Goal: Download file/media

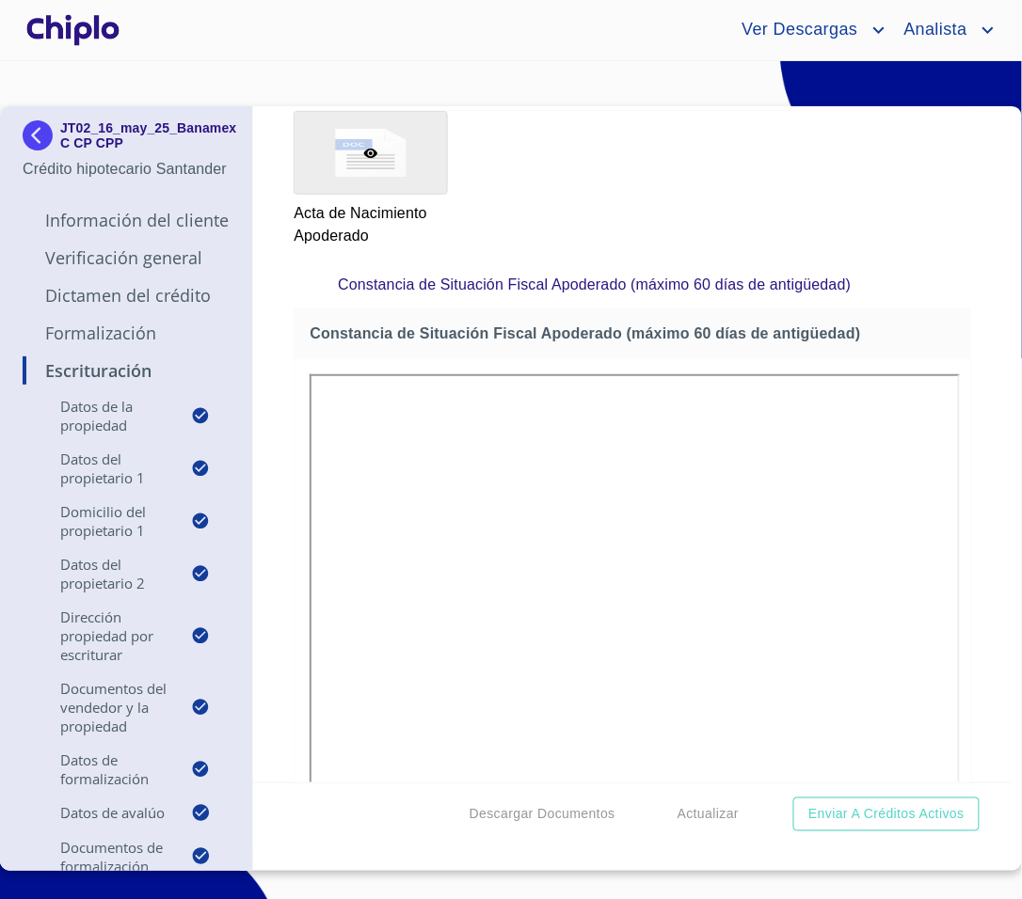
scroll to position [5696, 0]
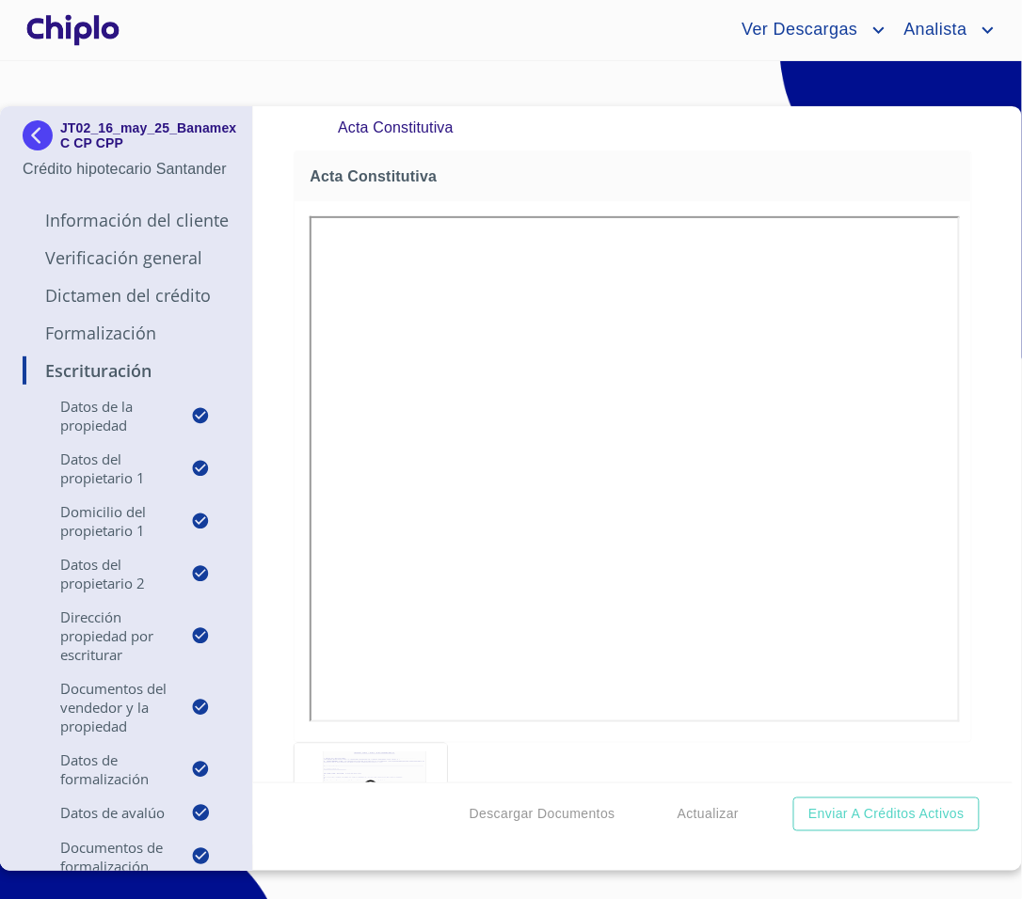
click at [982, 453] on div "Escrituración Datos de la propiedad Tipo de propiedad   * CASA EN CONDOMINIO ​ …" at bounding box center [632, 444] width 759 height 676
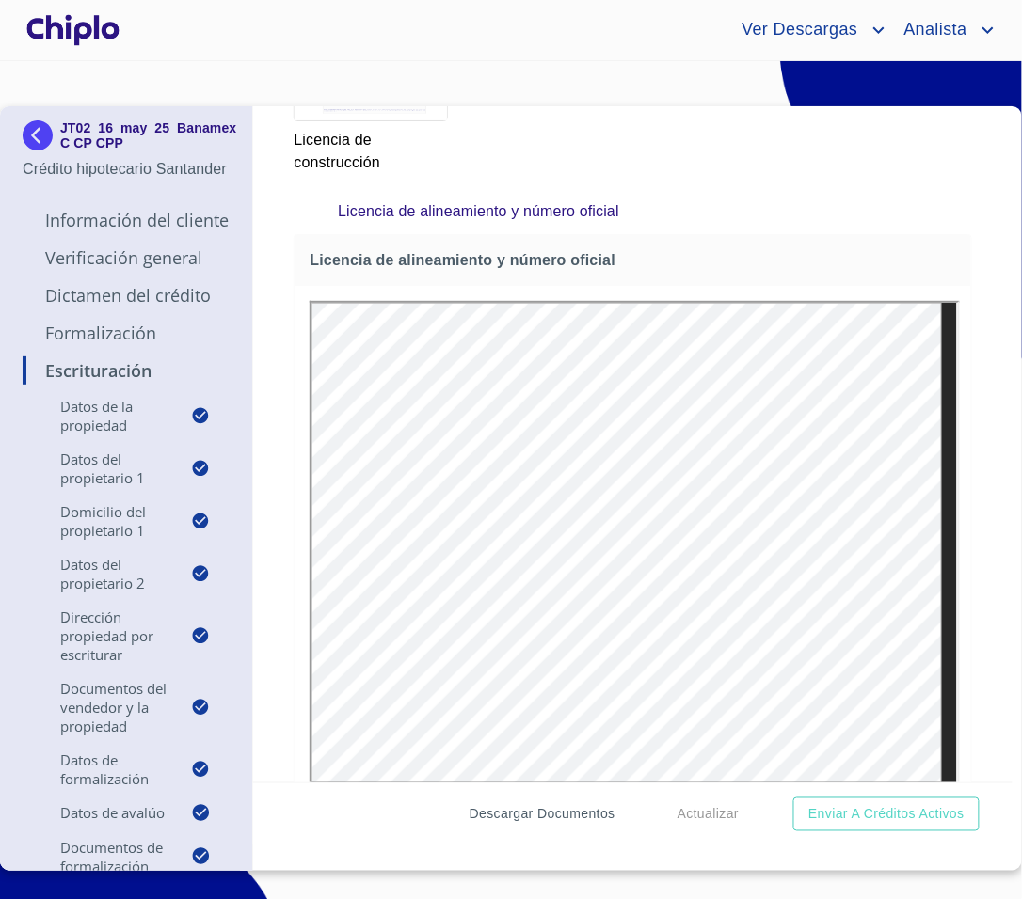
click at [544, 804] on span "Descargar Documentos" at bounding box center [543, 816] width 146 height 24
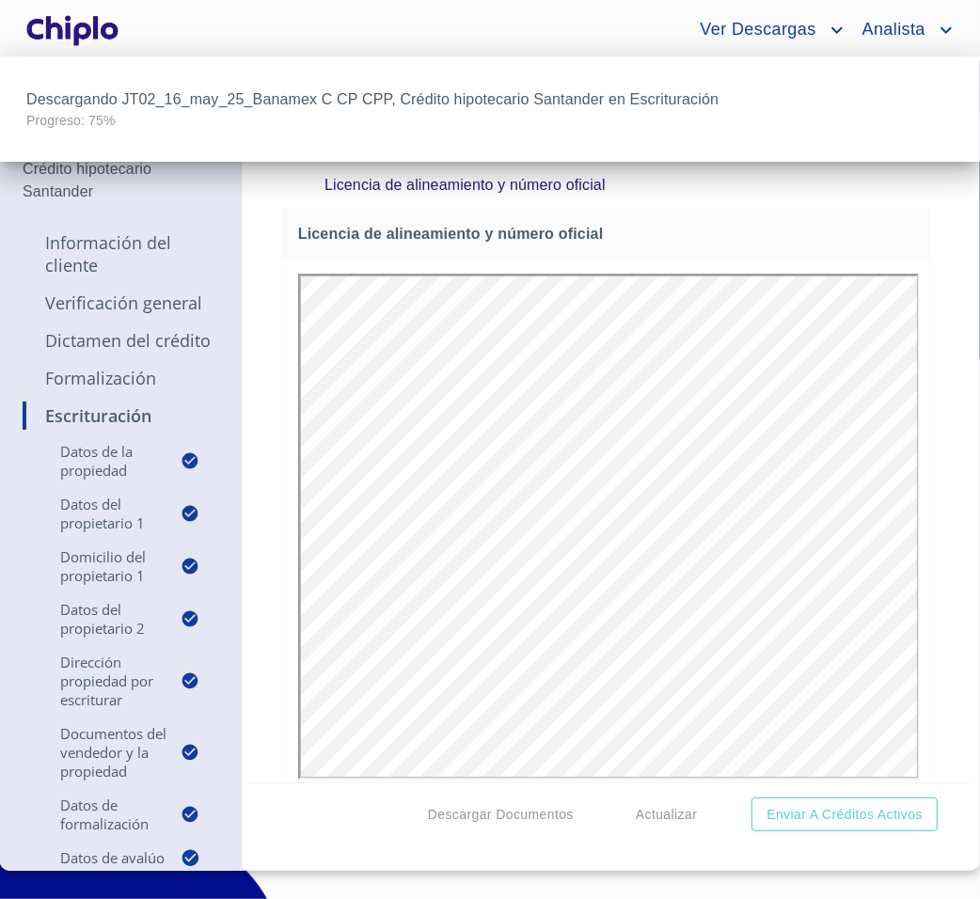
scroll to position [8390, 0]
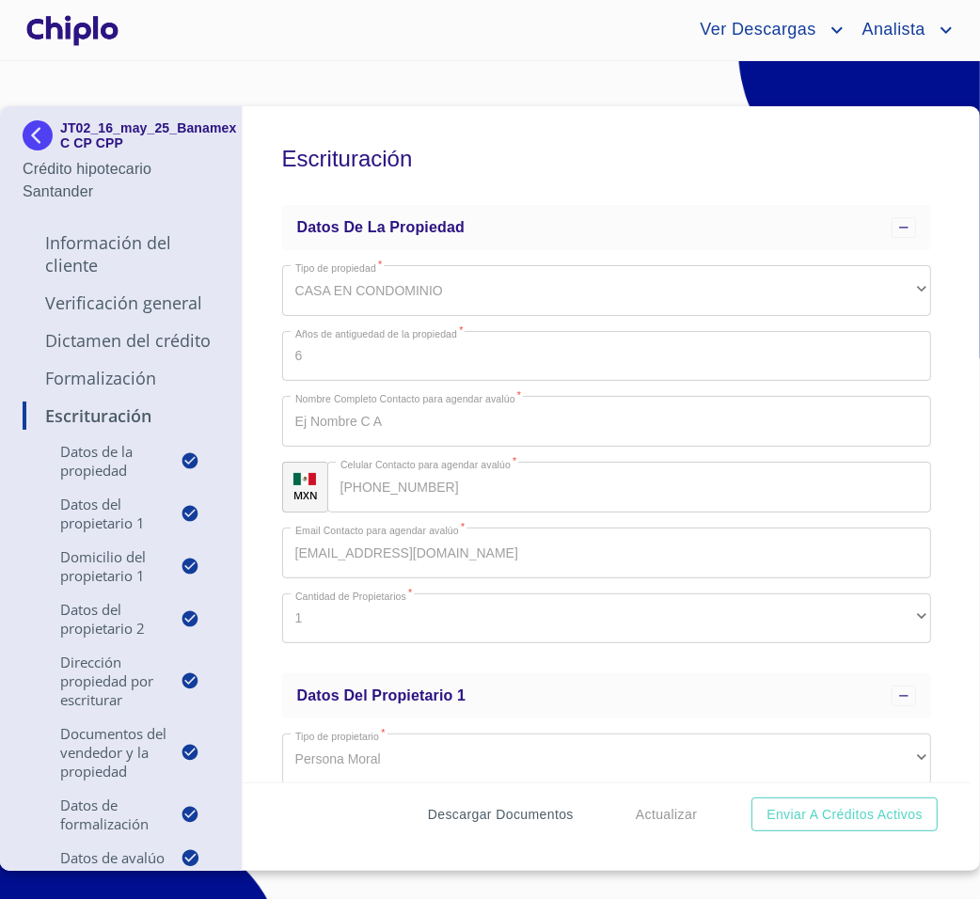
click at [563, 820] on span "Descargar Documentos" at bounding box center [501, 816] width 146 height 24
click at [530, 804] on span "Descargar Documentos" at bounding box center [501, 816] width 146 height 24
